Goal: Task Accomplishment & Management: Use online tool/utility

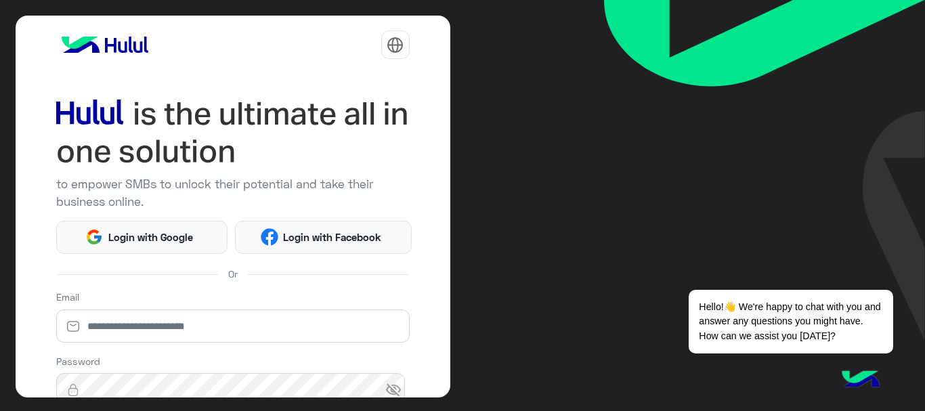
scroll to position [180, 0]
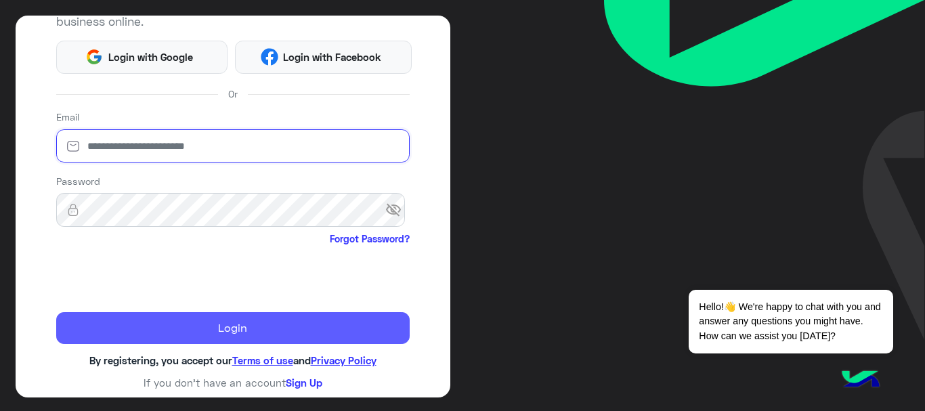
type input "**********"
click at [181, 338] on button "Login" at bounding box center [232, 328] width 353 height 33
click at [179, 354] on span "By registering, you accept our" at bounding box center [160, 360] width 143 height 12
click at [183, 335] on button "Login" at bounding box center [232, 328] width 353 height 33
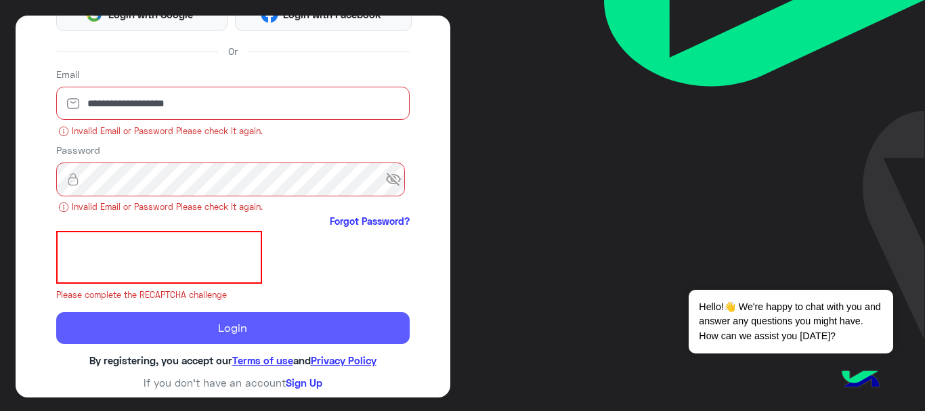
scroll to position [205, 0]
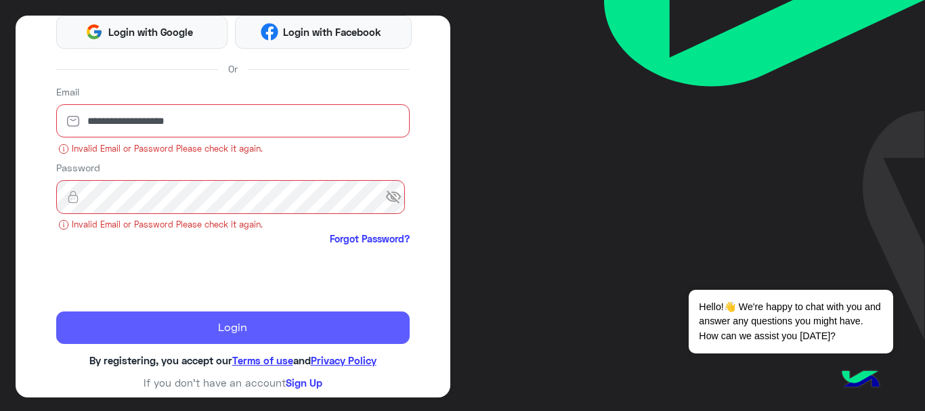
click at [194, 338] on button "Login" at bounding box center [232, 328] width 353 height 33
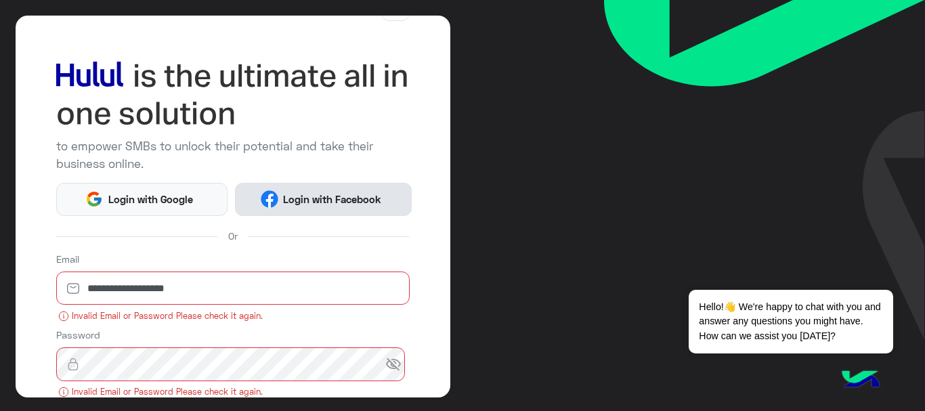
scroll to position [68, 0]
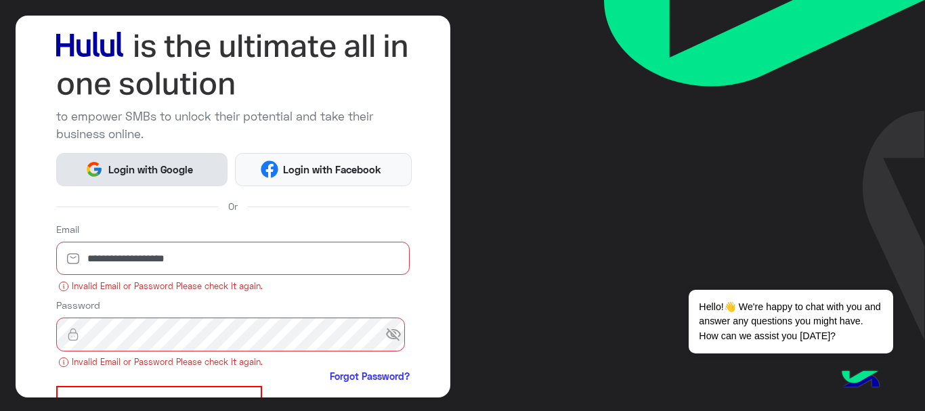
click at [154, 157] on button "Login with Google" at bounding box center [142, 169] width 172 height 33
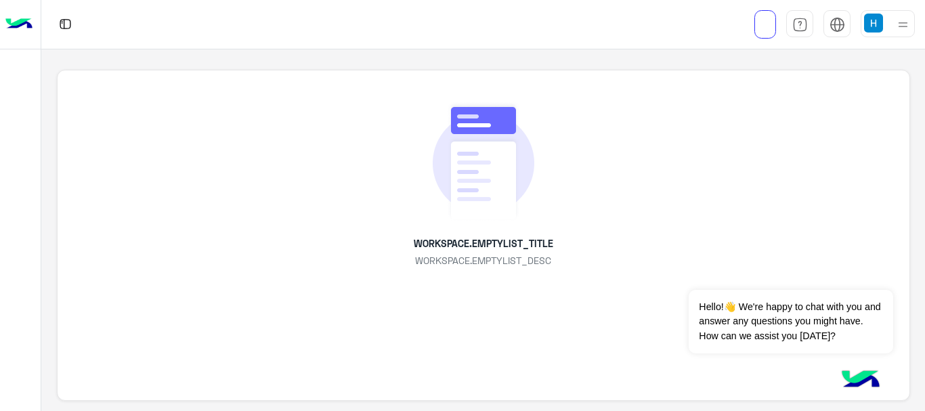
scroll to position [5, 0]
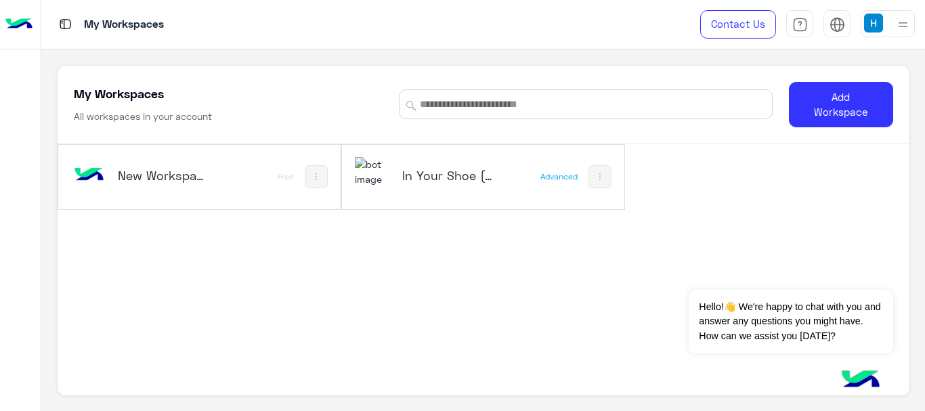
click at [874, 27] on img at bounding box center [873, 23] width 19 height 19
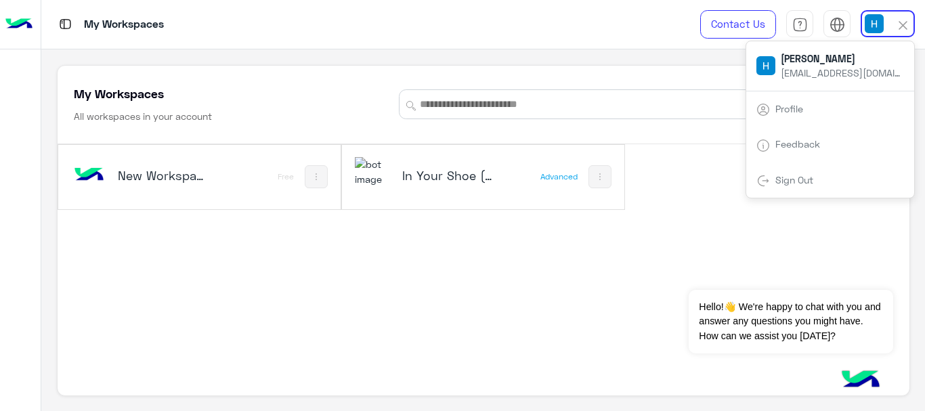
click at [425, 186] on div "In Your Shoe (IYS)" at bounding box center [448, 176] width 93 height 19
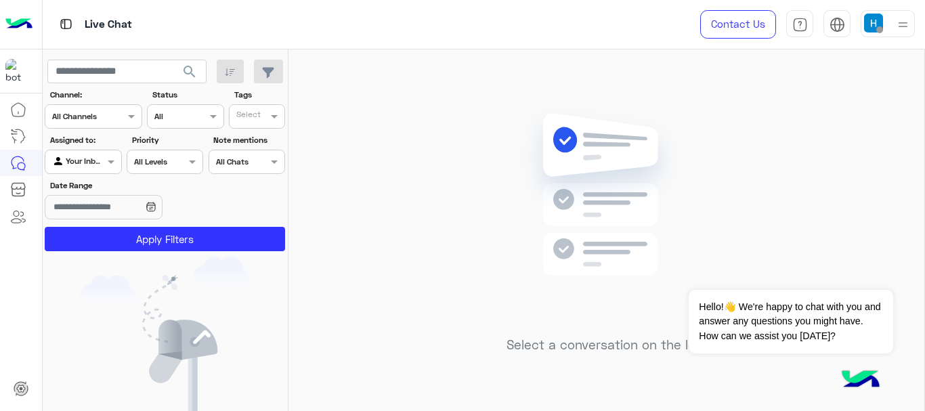
click at [881, 23] on img at bounding box center [873, 23] width 19 height 19
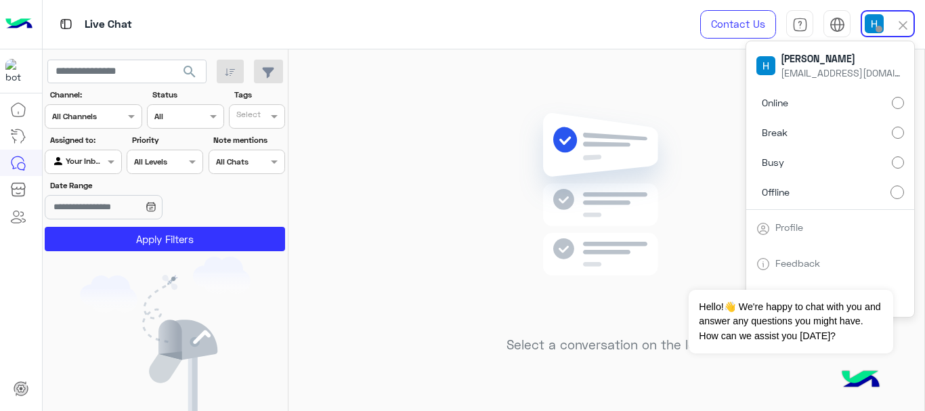
click at [808, 104] on label "Online" at bounding box center [830, 103] width 148 height 24
